Goal: Information Seeking & Learning: Learn about a topic

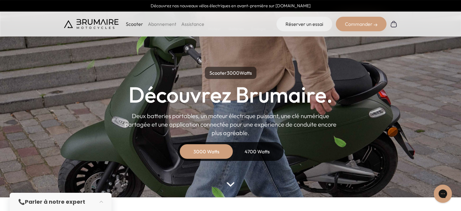
click at [253, 151] on div "4700 Watts" at bounding box center [257, 151] width 48 height 15
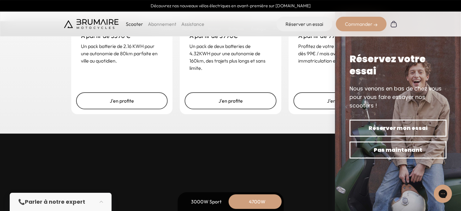
scroll to position [1606, 0]
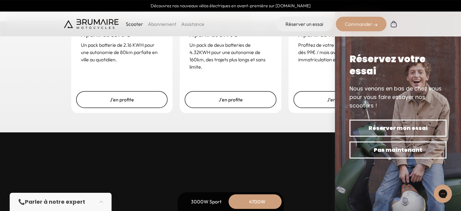
click at [413, 192] on img at bounding box center [398, 105] width 126 height 211
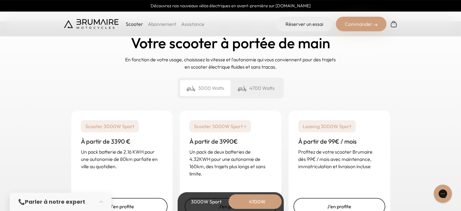
scroll to position [1485, 0]
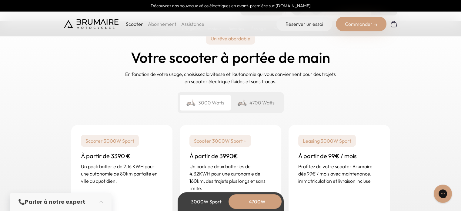
click at [259, 102] on div "4700 Watts" at bounding box center [256, 103] width 51 height 16
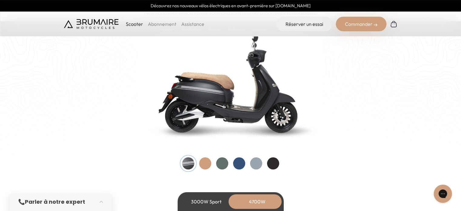
scroll to position [636, 0]
click at [206, 161] on div at bounding box center [205, 163] width 12 height 12
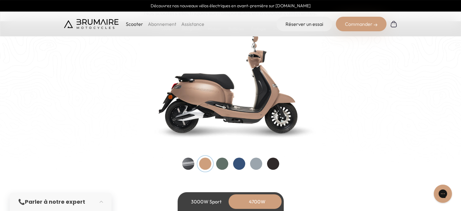
click at [221, 161] on div at bounding box center [222, 163] width 12 height 12
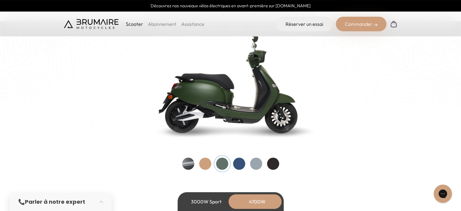
click at [239, 162] on div at bounding box center [239, 163] width 12 height 12
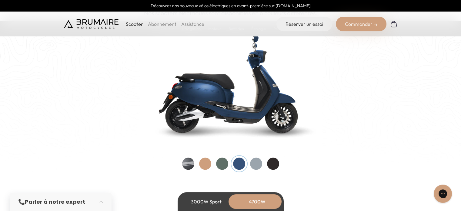
click at [257, 162] on div at bounding box center [256, 163] width 12 height 12
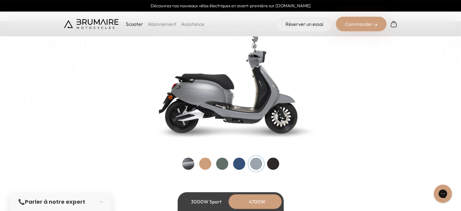
click at [278, 163] on div at bounding box center [273, 163] width 12 height 12
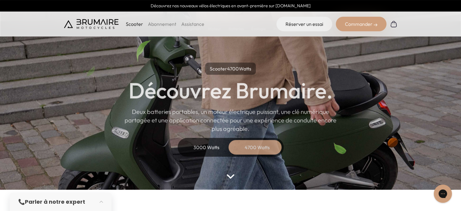
scroll to position [0, 0]
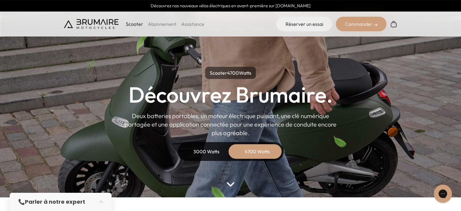
click at [137, 23] on p "Scooter" at bounding box center [134, 23] width 17 height 7
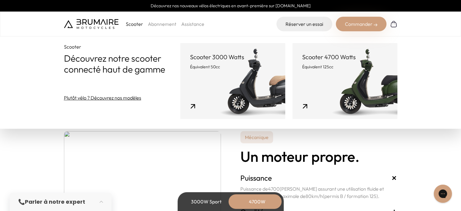
scroll to position [1187, 0]
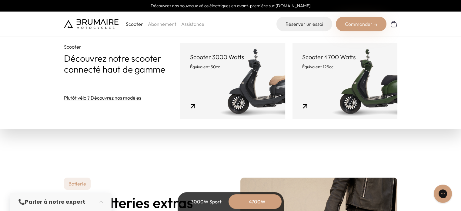
click at [398, 139] on section "Mécanique Un moteur propre. Puissance + Puissance de 4700 [PERSON_NAME] assuran…" at bounding box center [230, 49] width 461 height 197
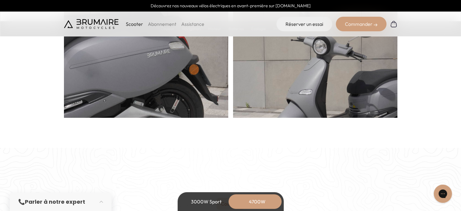
scroll to position [338, 0]
